Goal: Find specific page/section: Find specific page/section

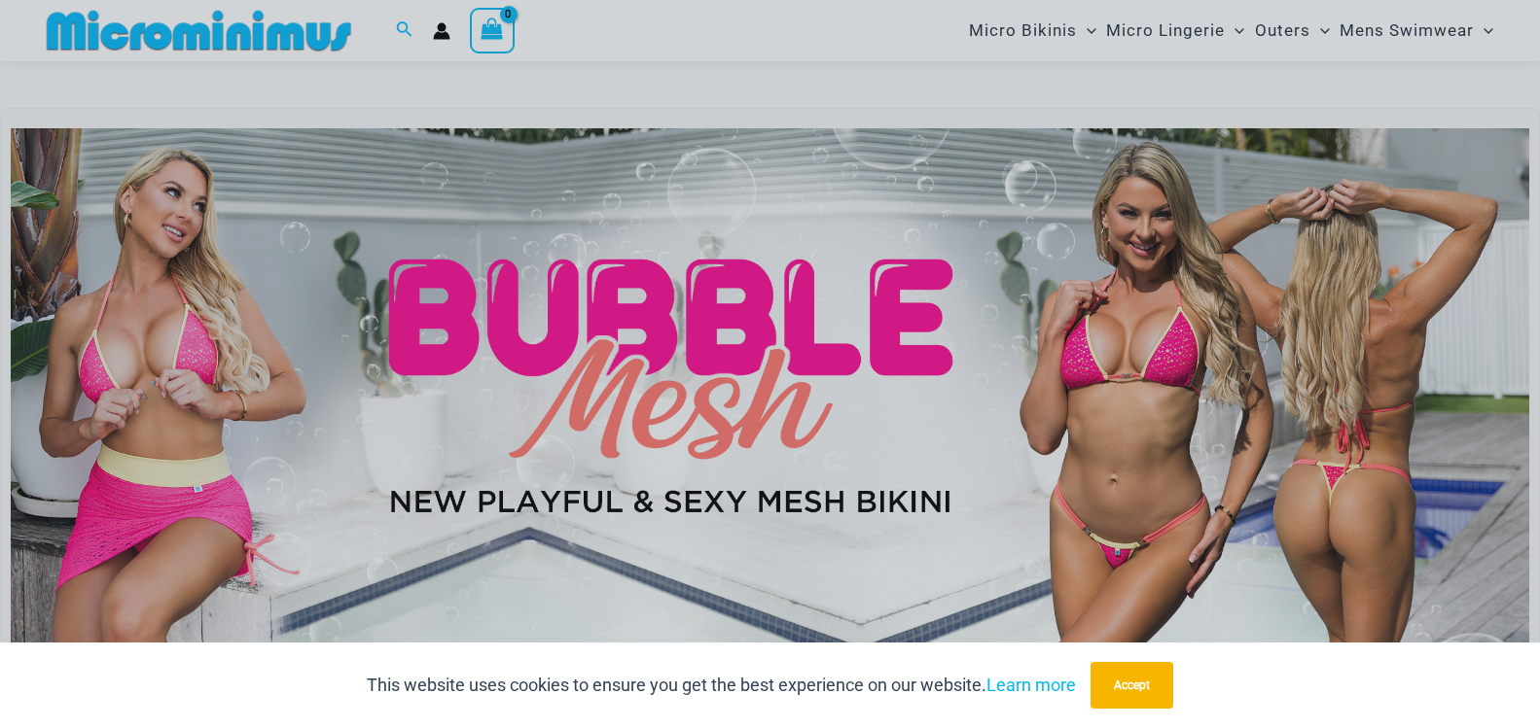
scroll to position [391, 0]
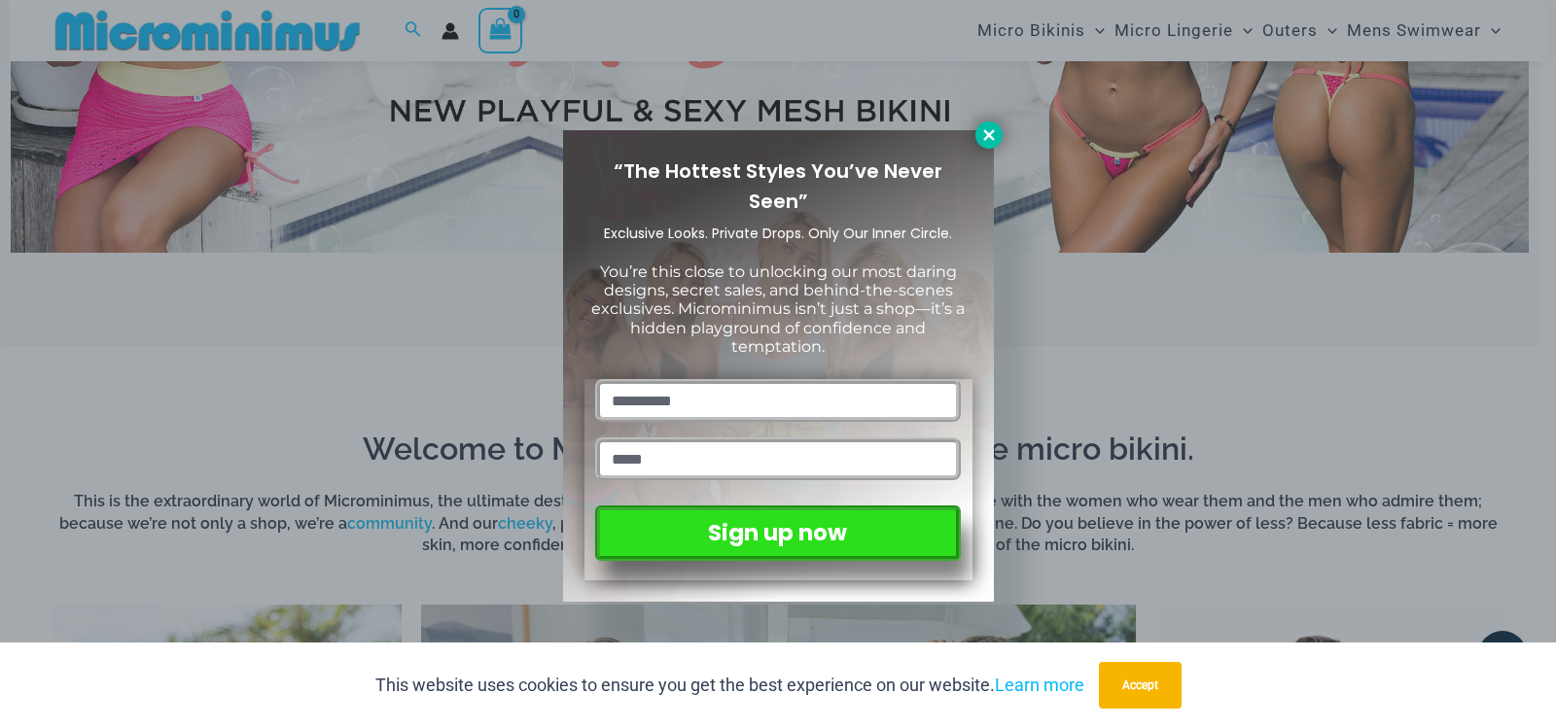
click at [989, 137] on icon at bounding box center [989, 135] width 18 height 18
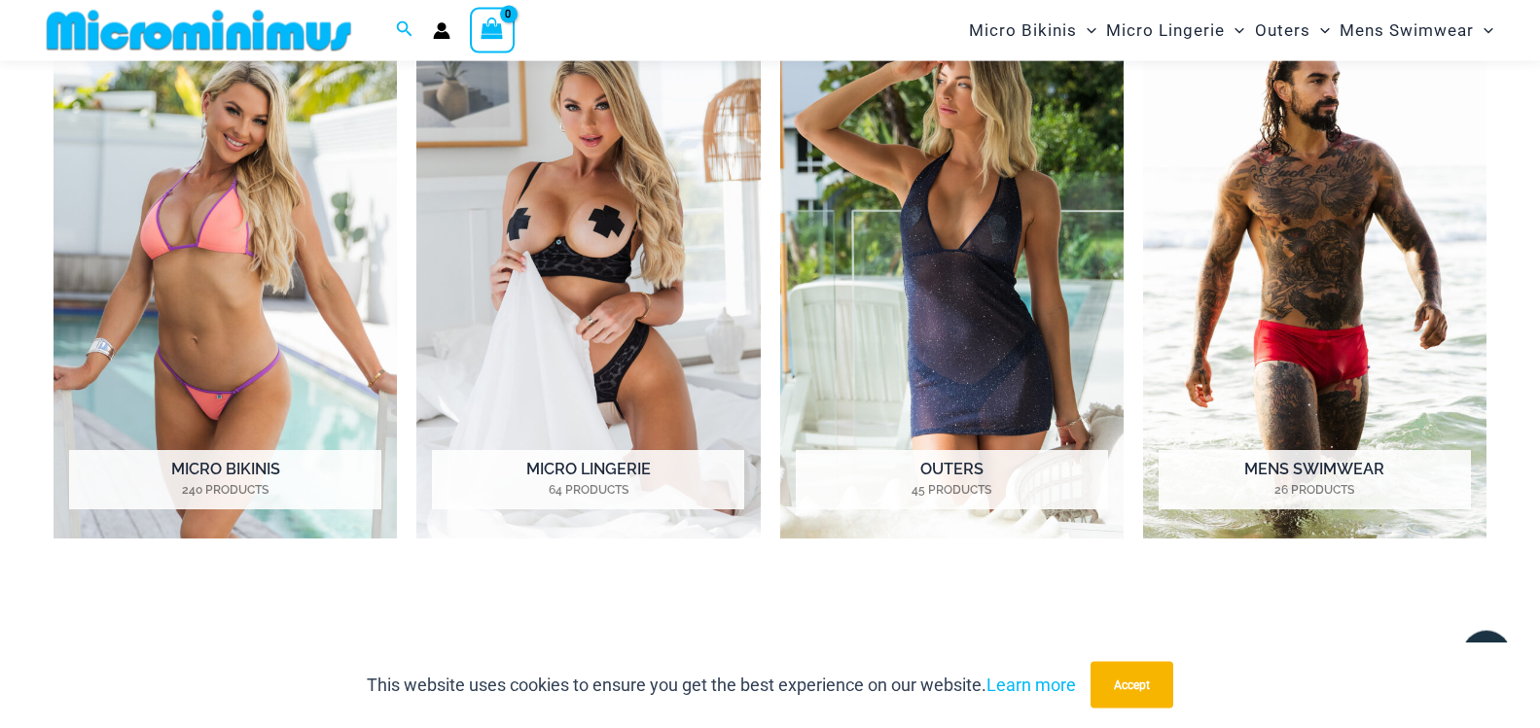
scroll to position [863, 0]
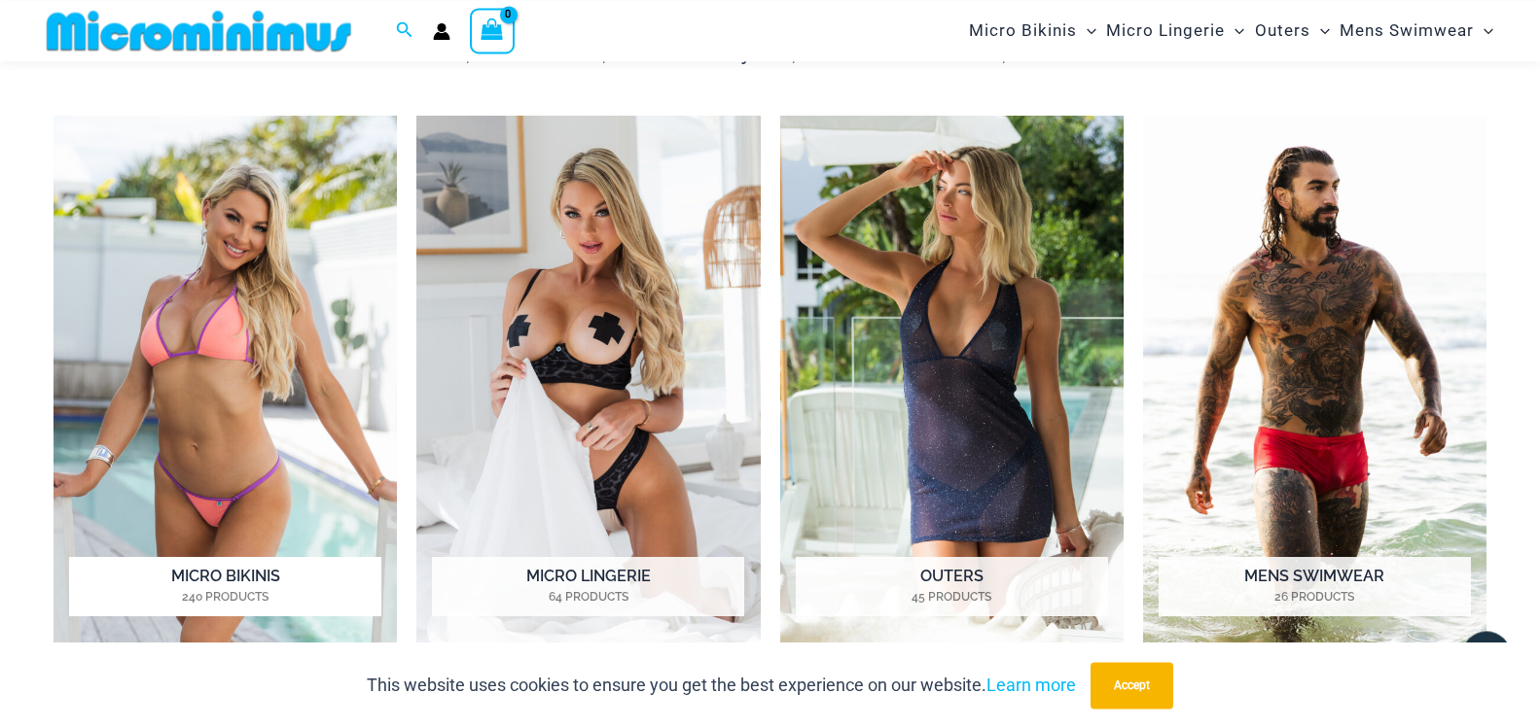
click at [253, 422] on img "Visit product category Micro Bikinis" at bounding box center [224, 380] width 343 height 529
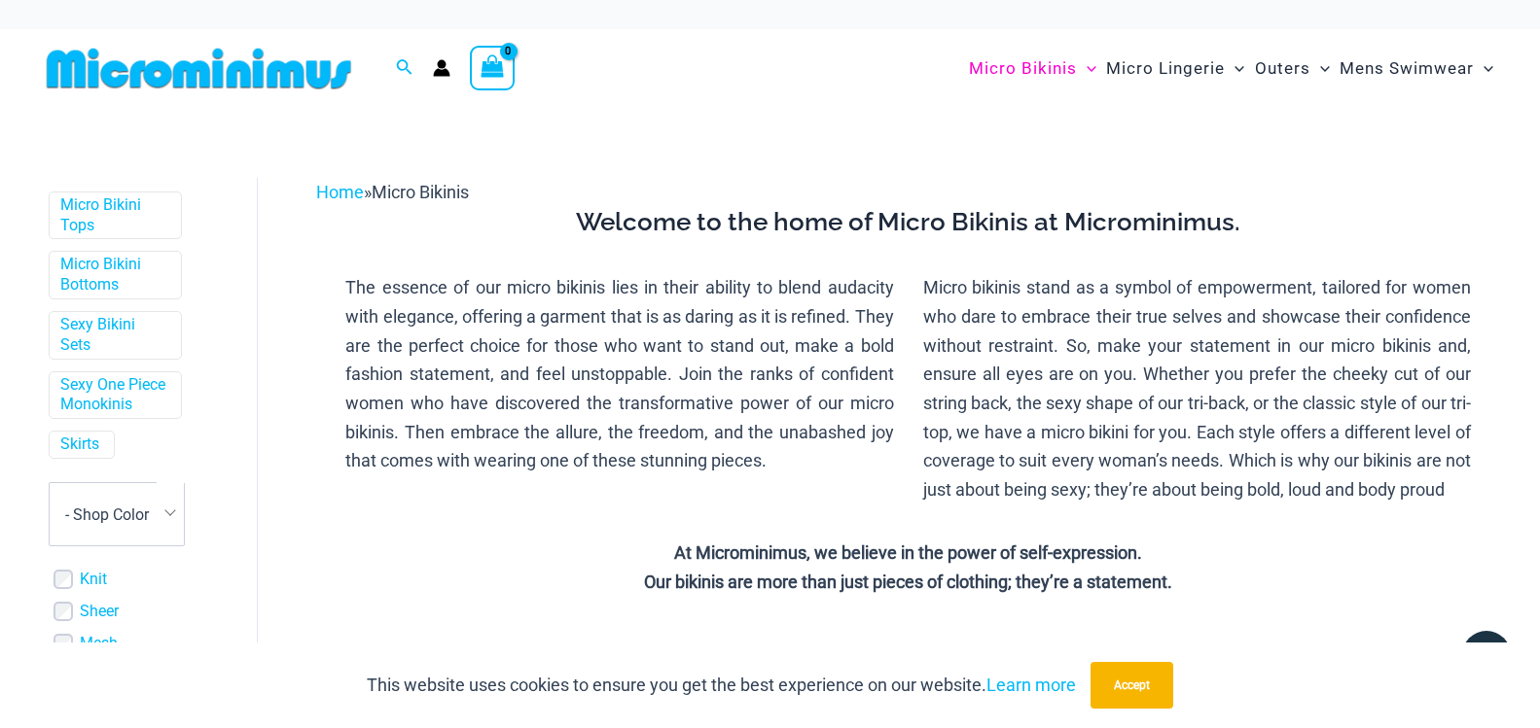
scroll to position [610, 0]
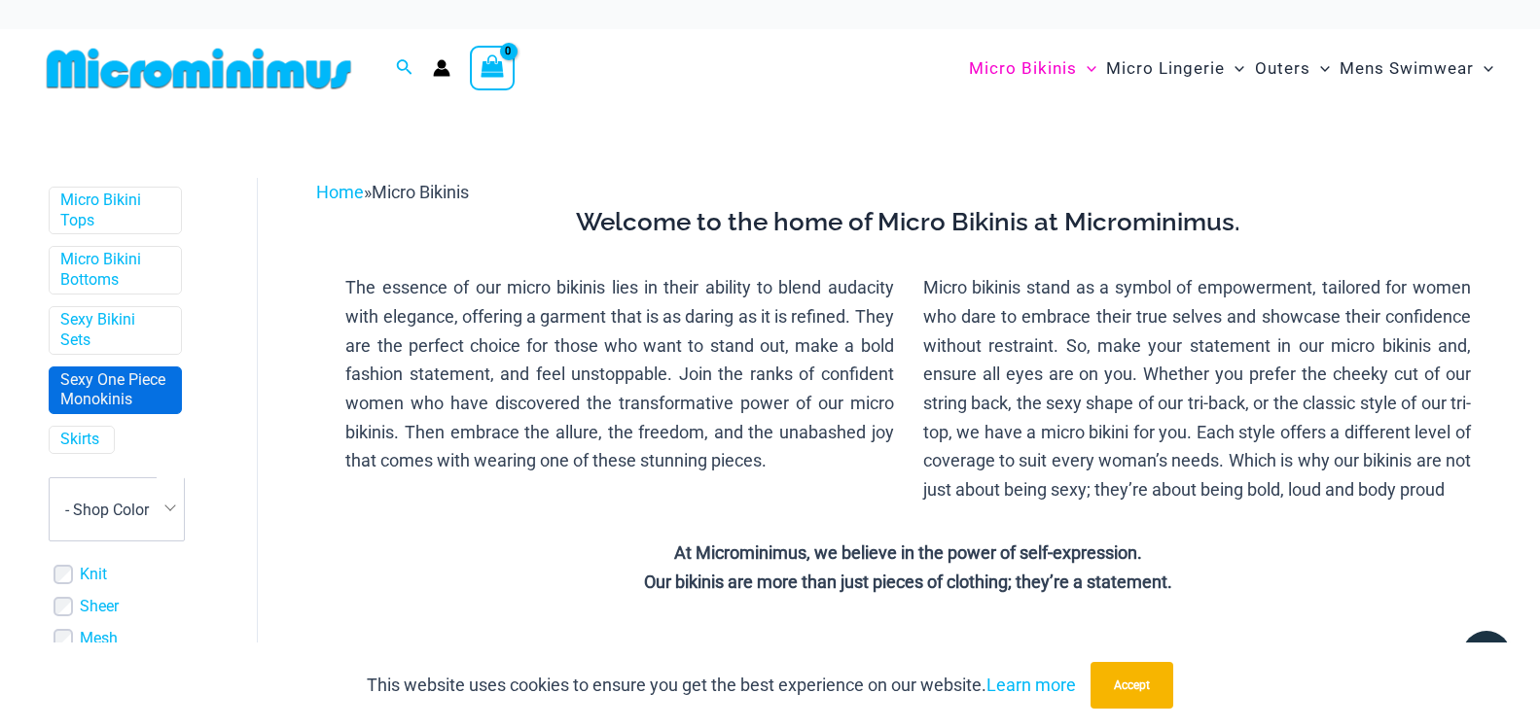
click at [124, 411] on link "Sexy One Piece Monokinis" at bounding box center [113, 391] width 106 height 41
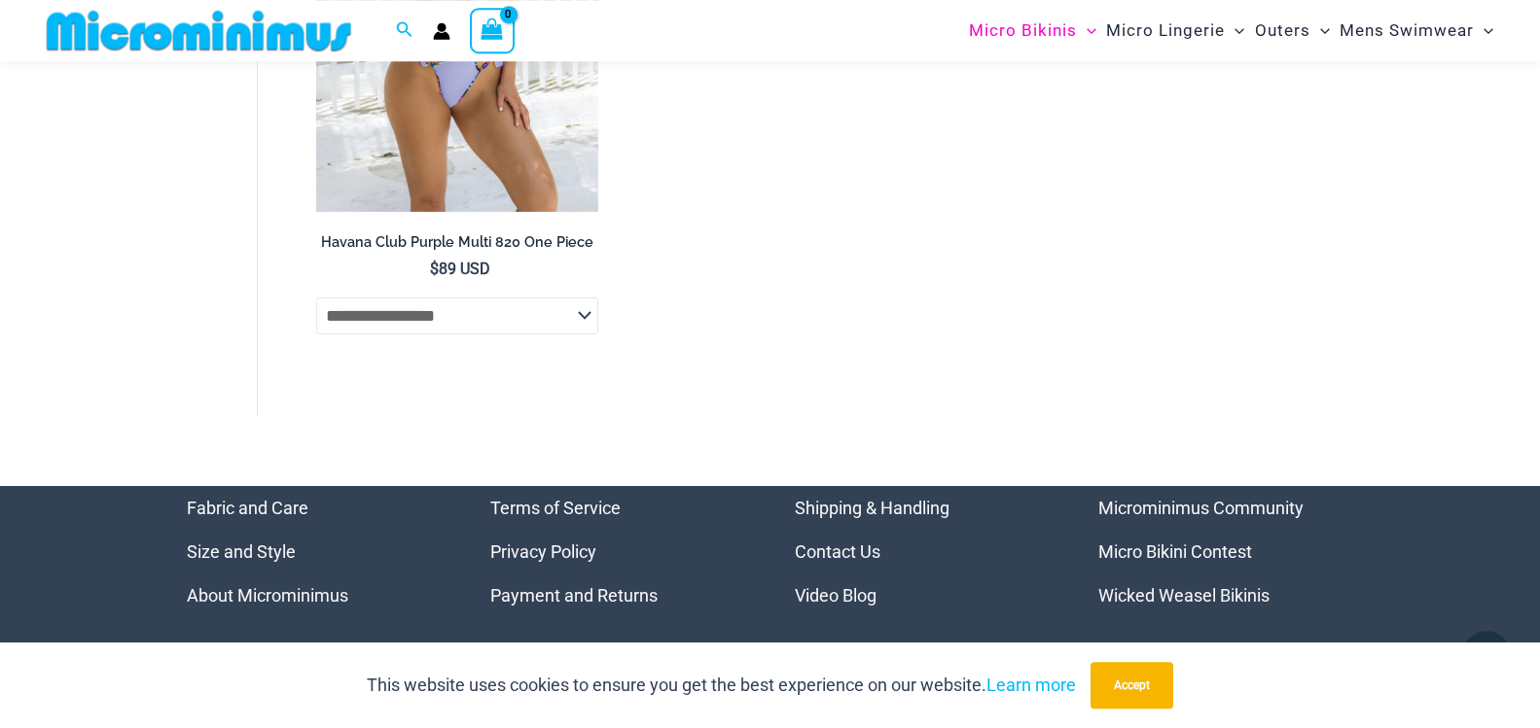
scroll to position [5250, 0]
